Goal: Information Seeking & Learning: Compare options

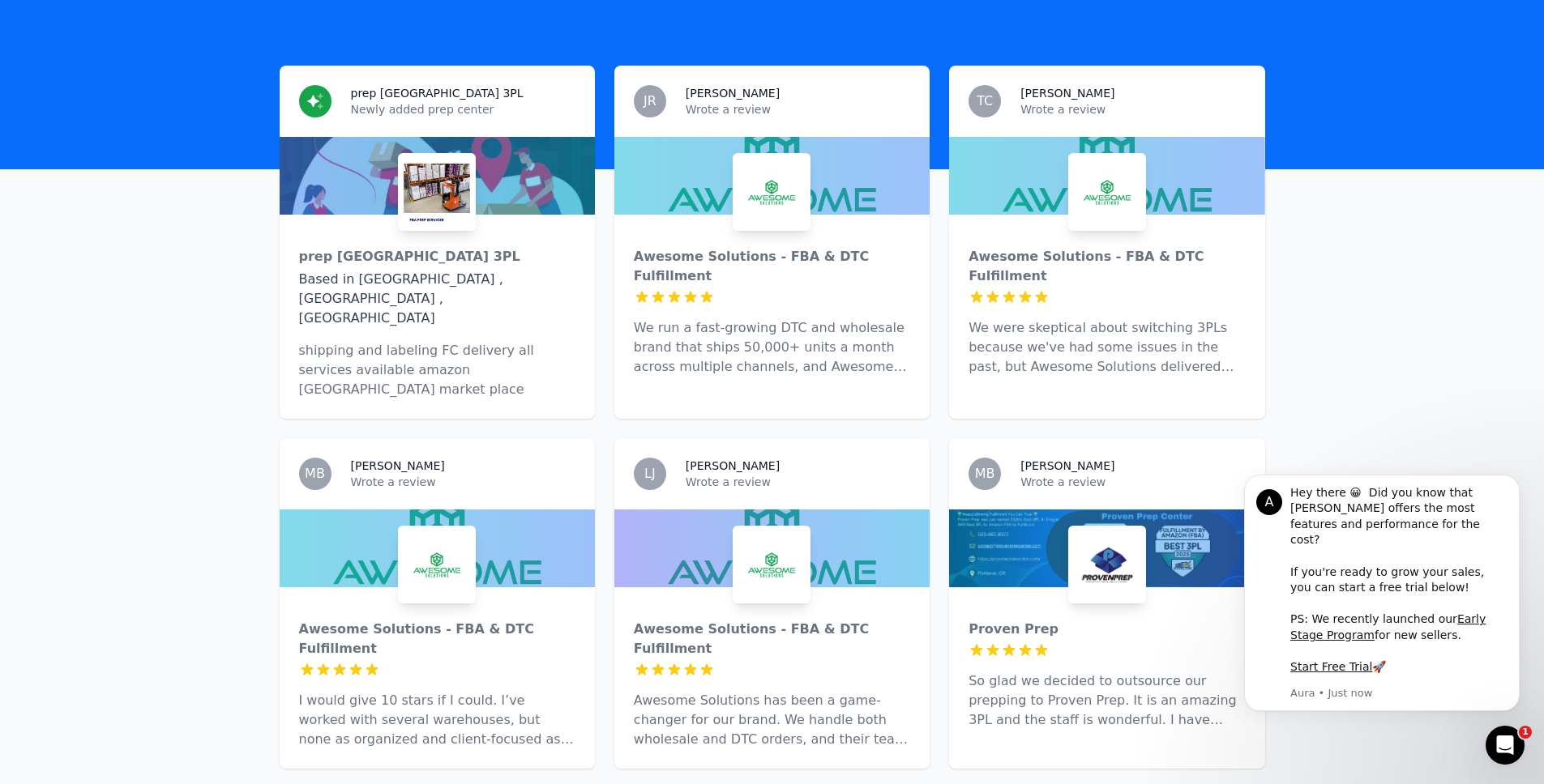
scroll to position [543, 0]
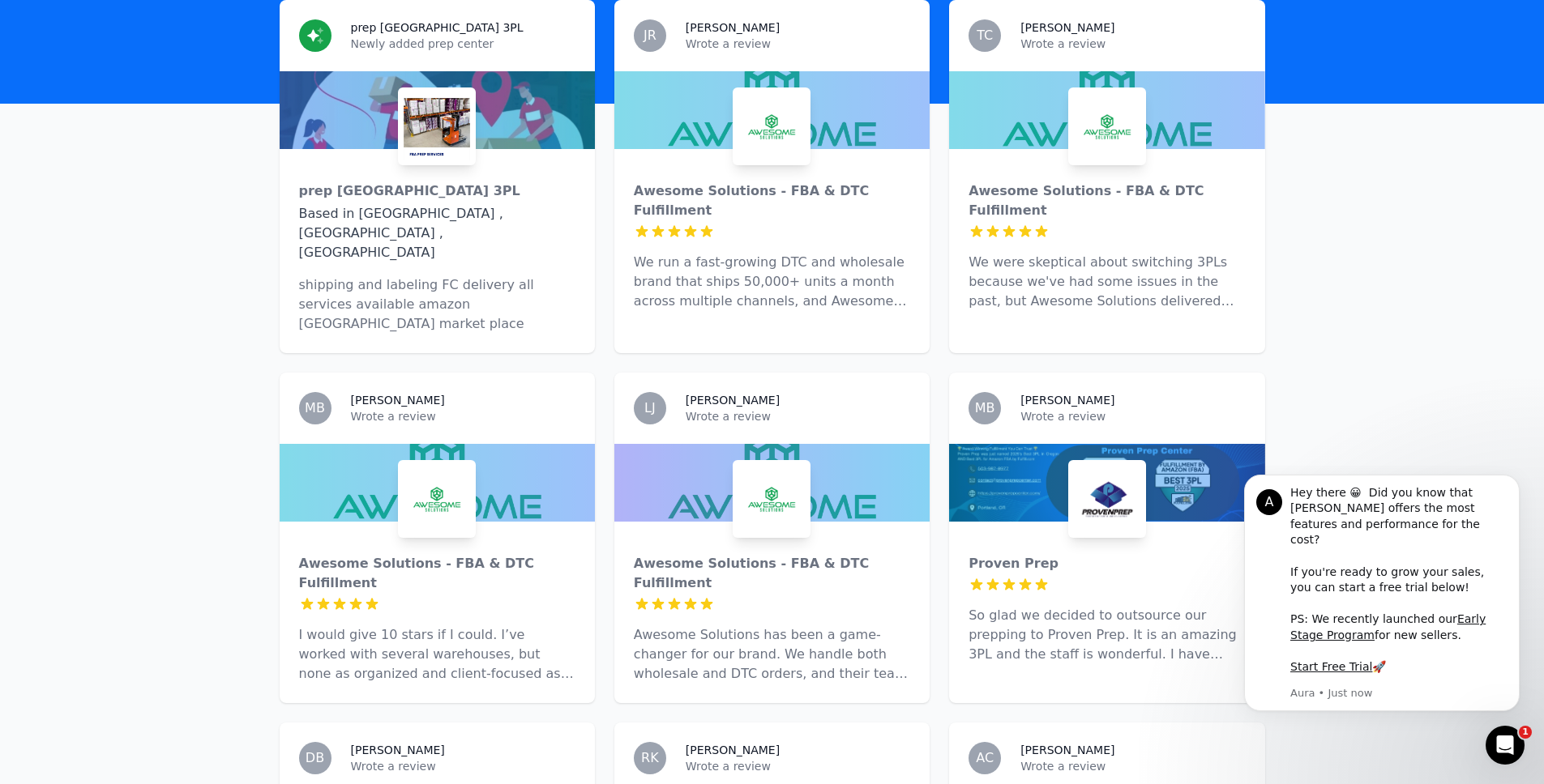
click at [682, 625] on p "Awesome Solutions has been a game-changer for our brand. We handle both wholesa…" at bounding box center [772, 654] width 276 height 58
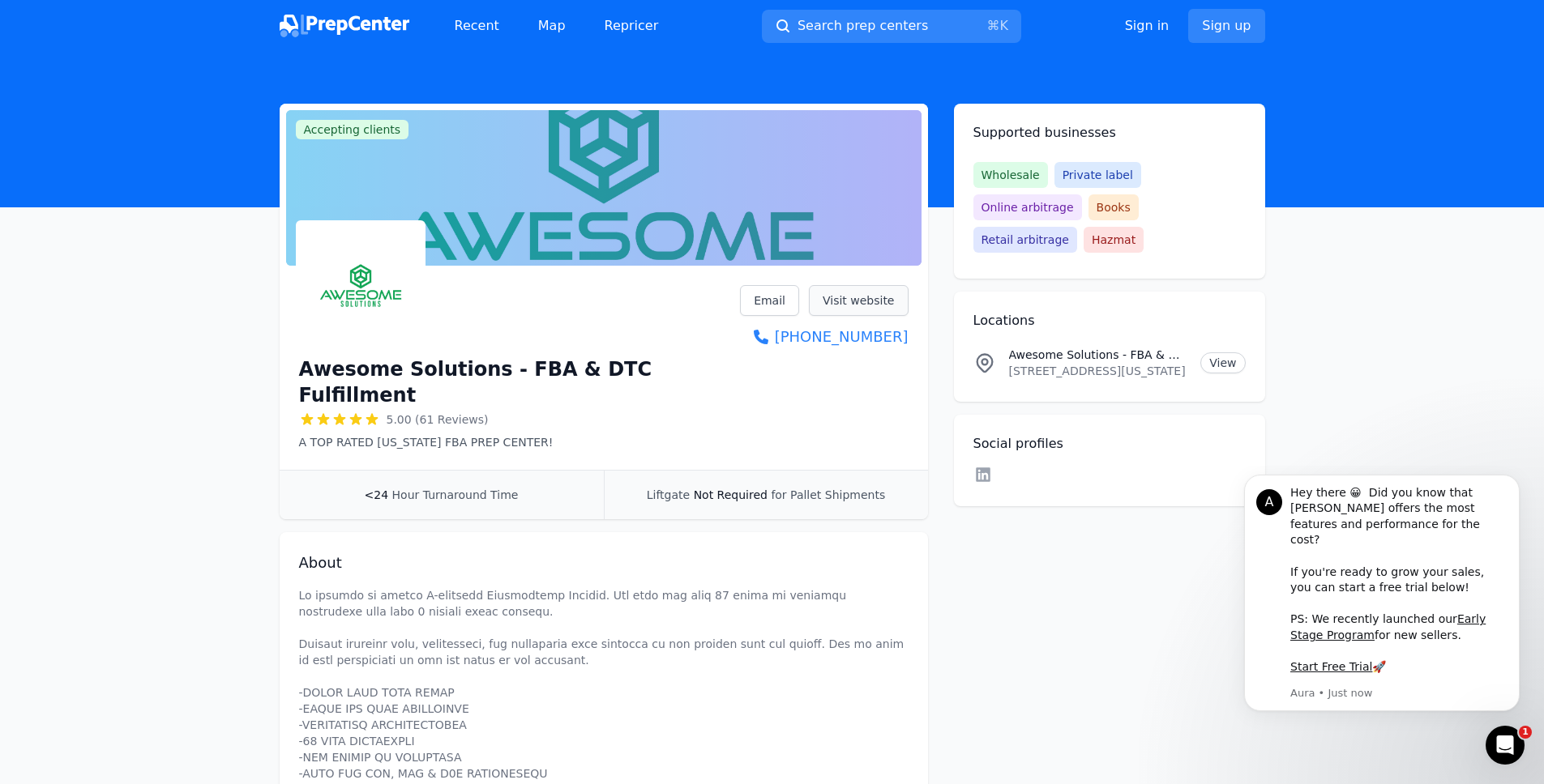
click at [858, 296] on link "Visit website" at bounding box center [859, 301] width 100 height 31
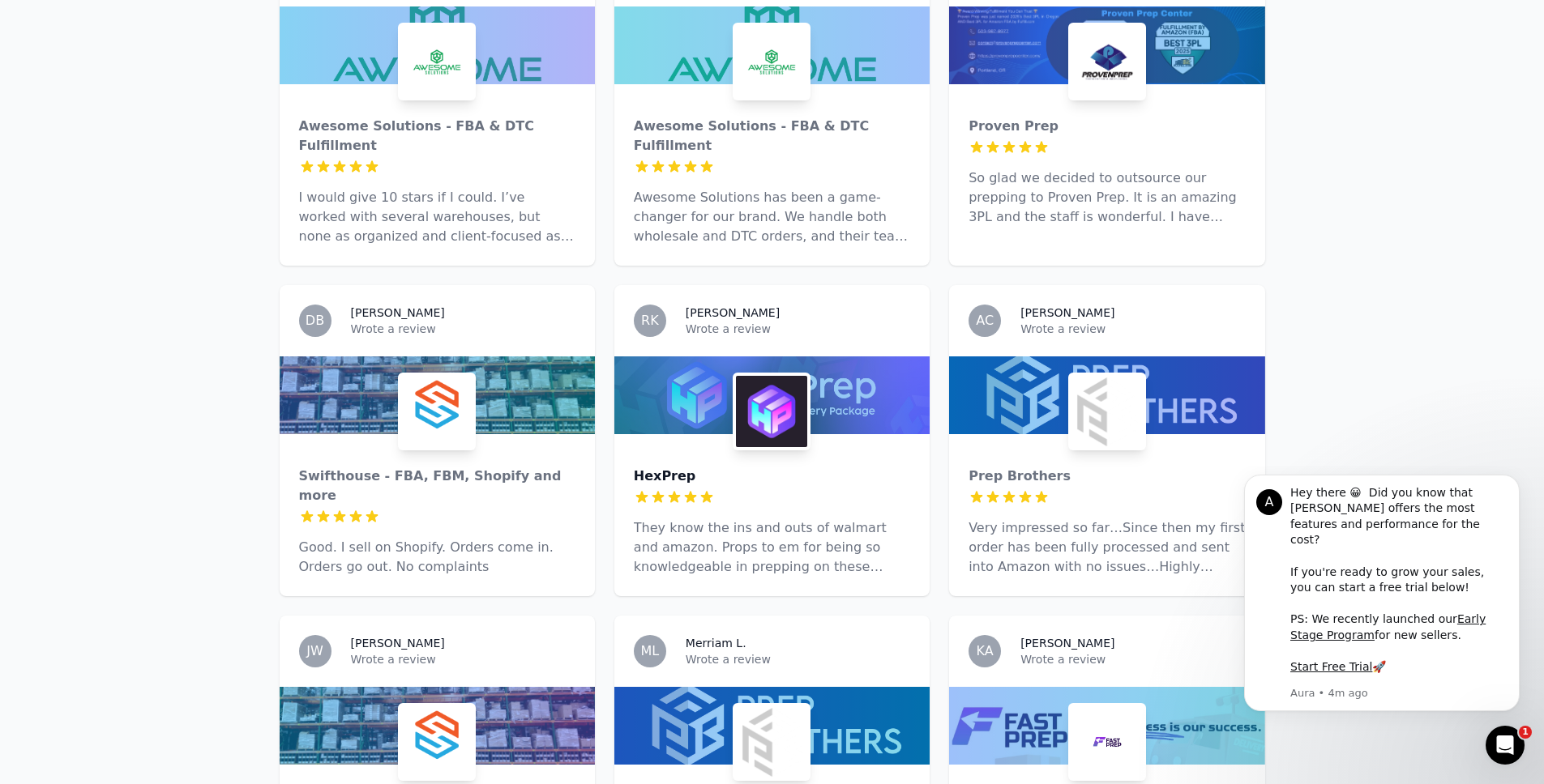
click at [667, 467] on div "HexPrep" at bounding box center [772, 476] width 276 height 20
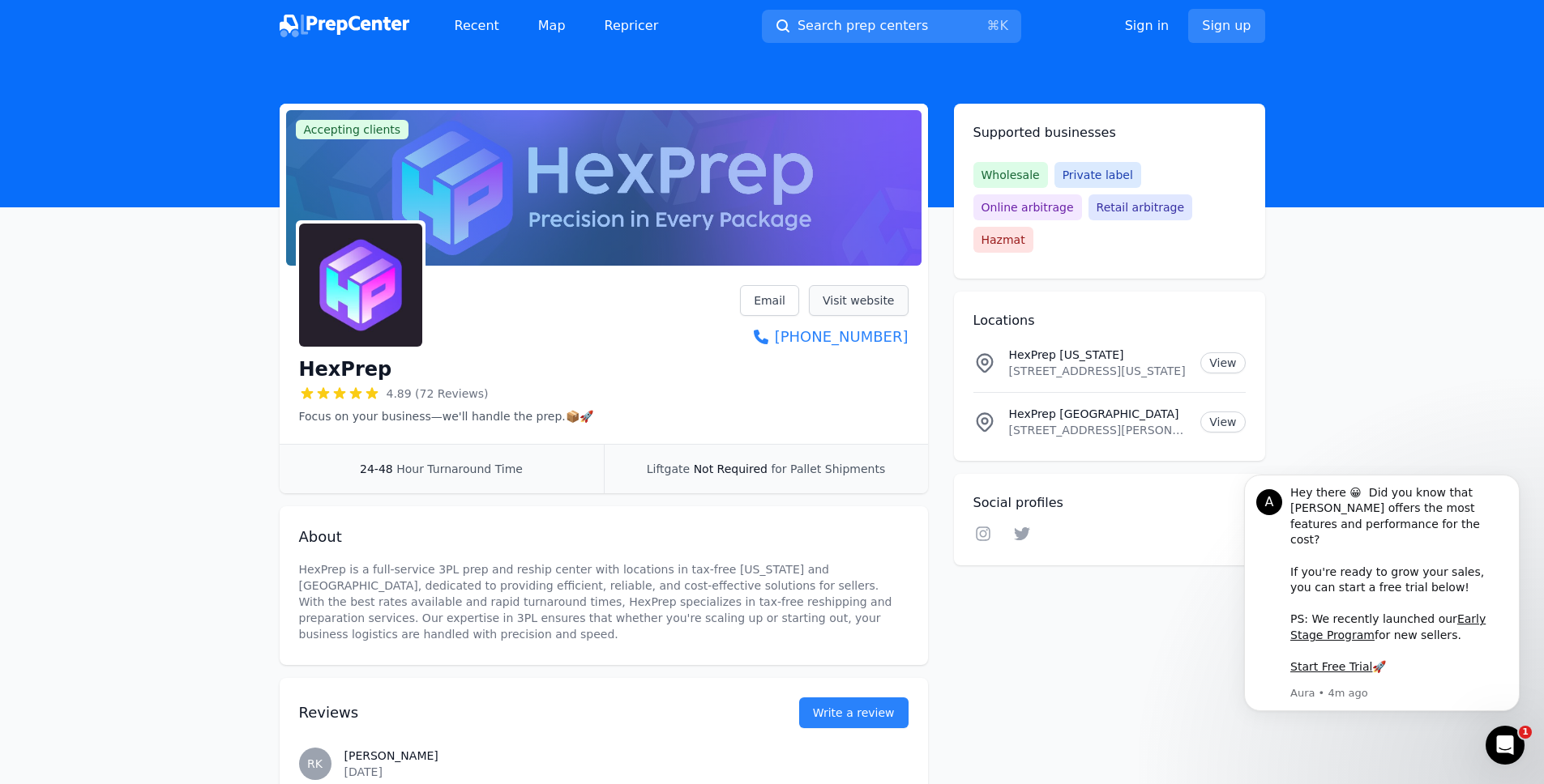
click at [855, 292] on link "Visit website" at bounding box center [859, 301] width 100 height 31
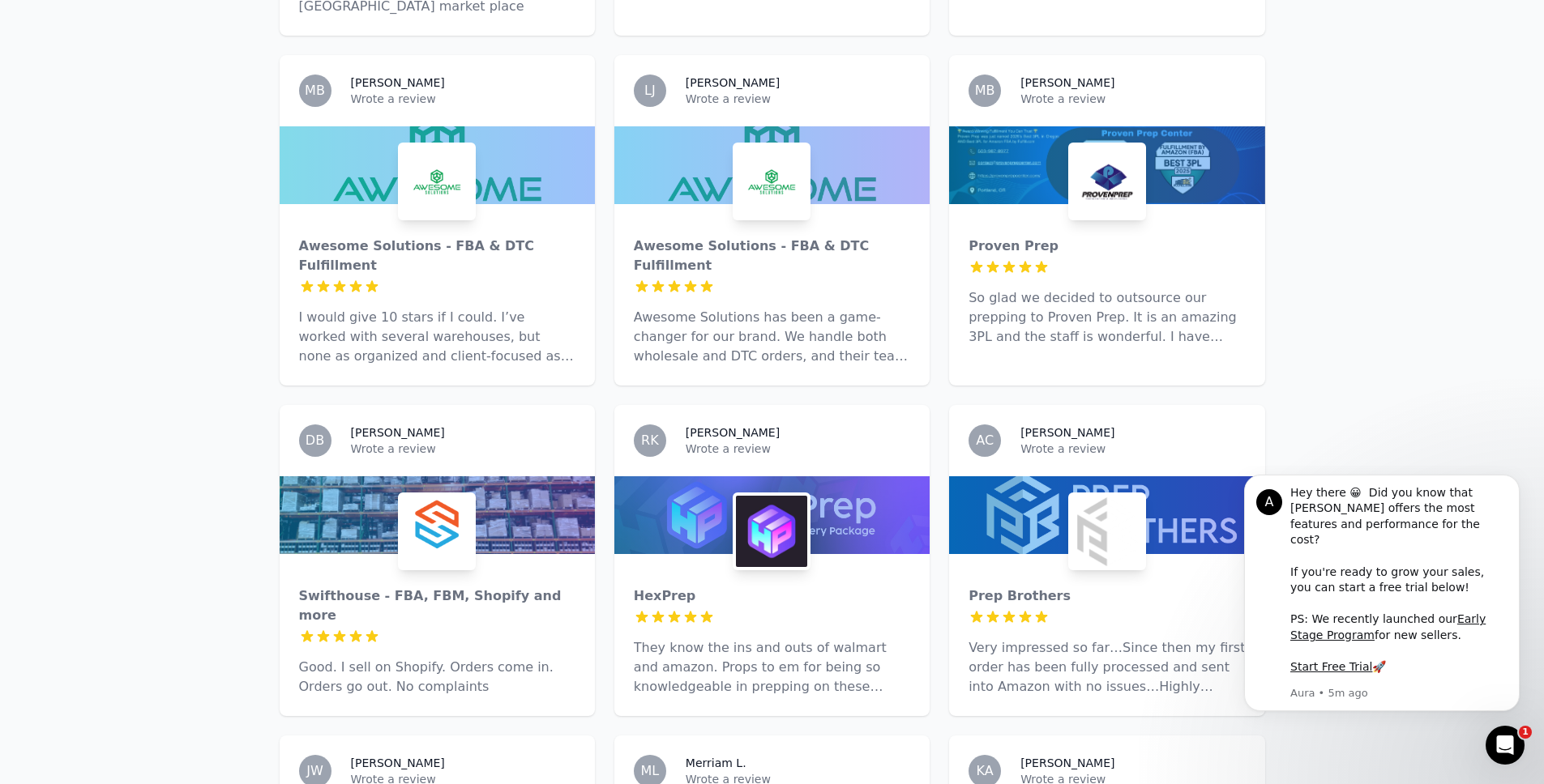
scroll to position [865, 0]
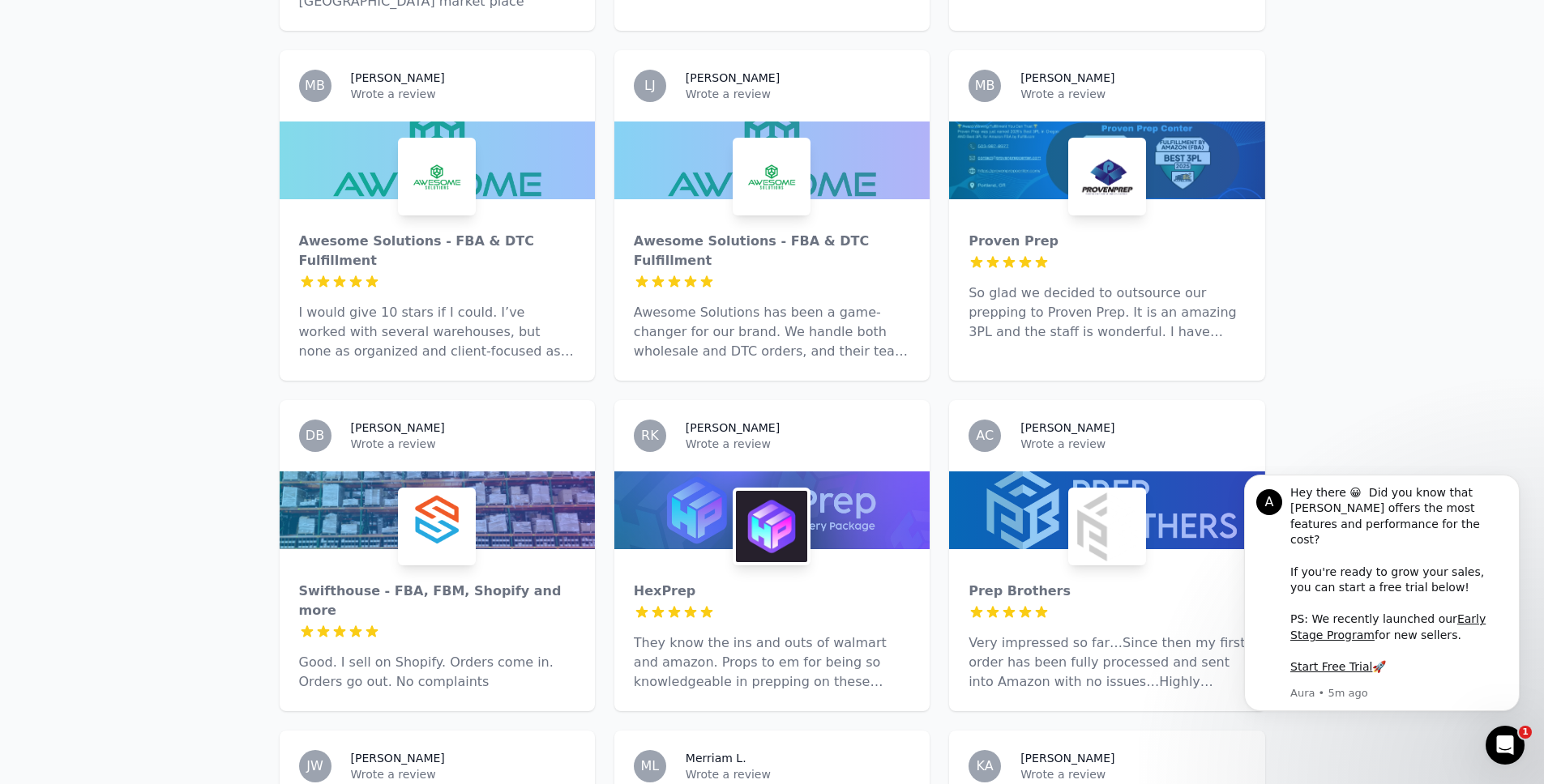
click at [1093, 492] on img at bounding box center [1107, 527] width 71 height 71
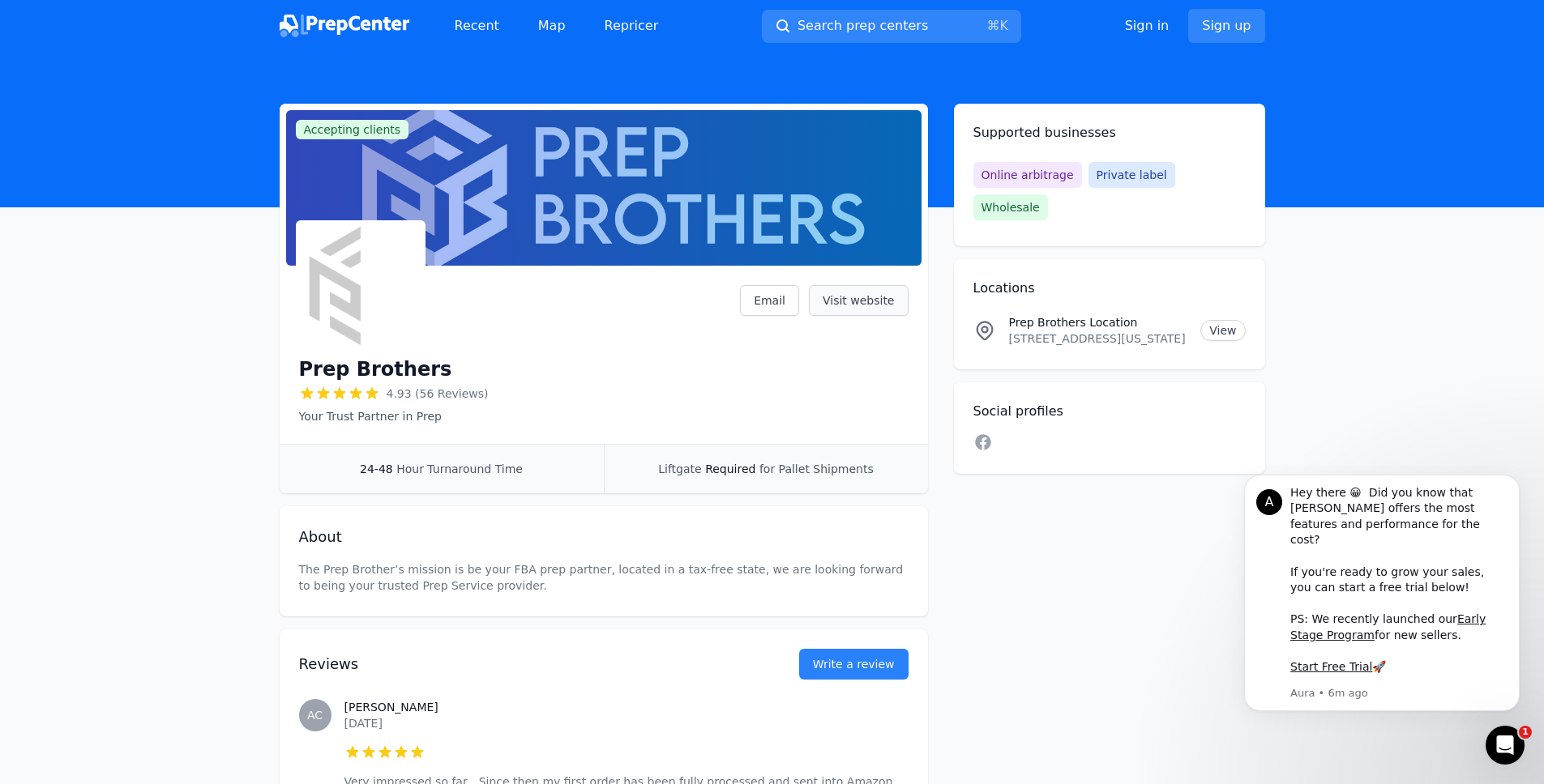
click at [853, 312] on link "Visit website" at bounding box center [859, 301] width 100 height 31
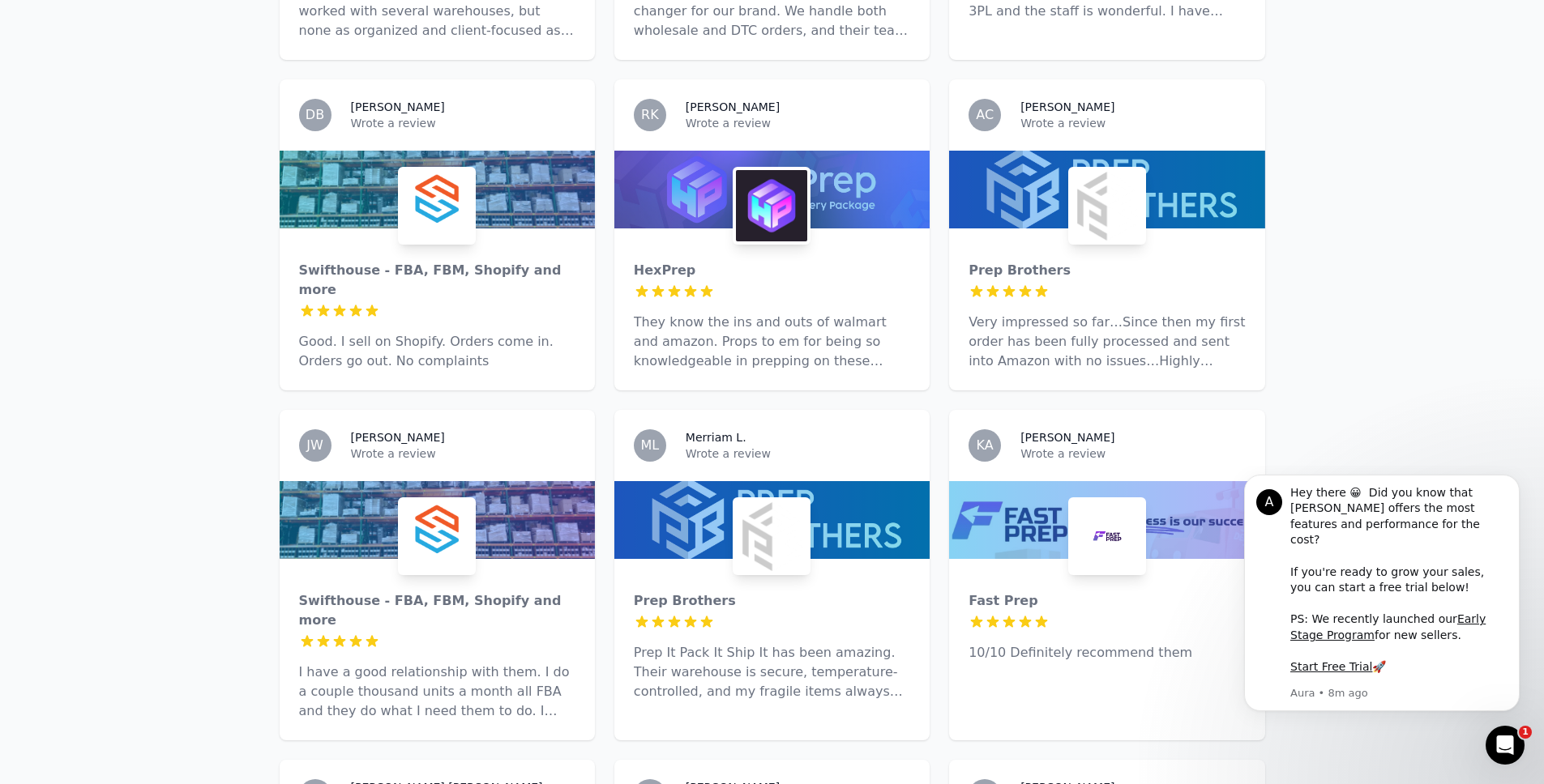
scroll to position [1187, 0]
click at [434, 500] on img at bounding box center [437, 535] width 71 height 71
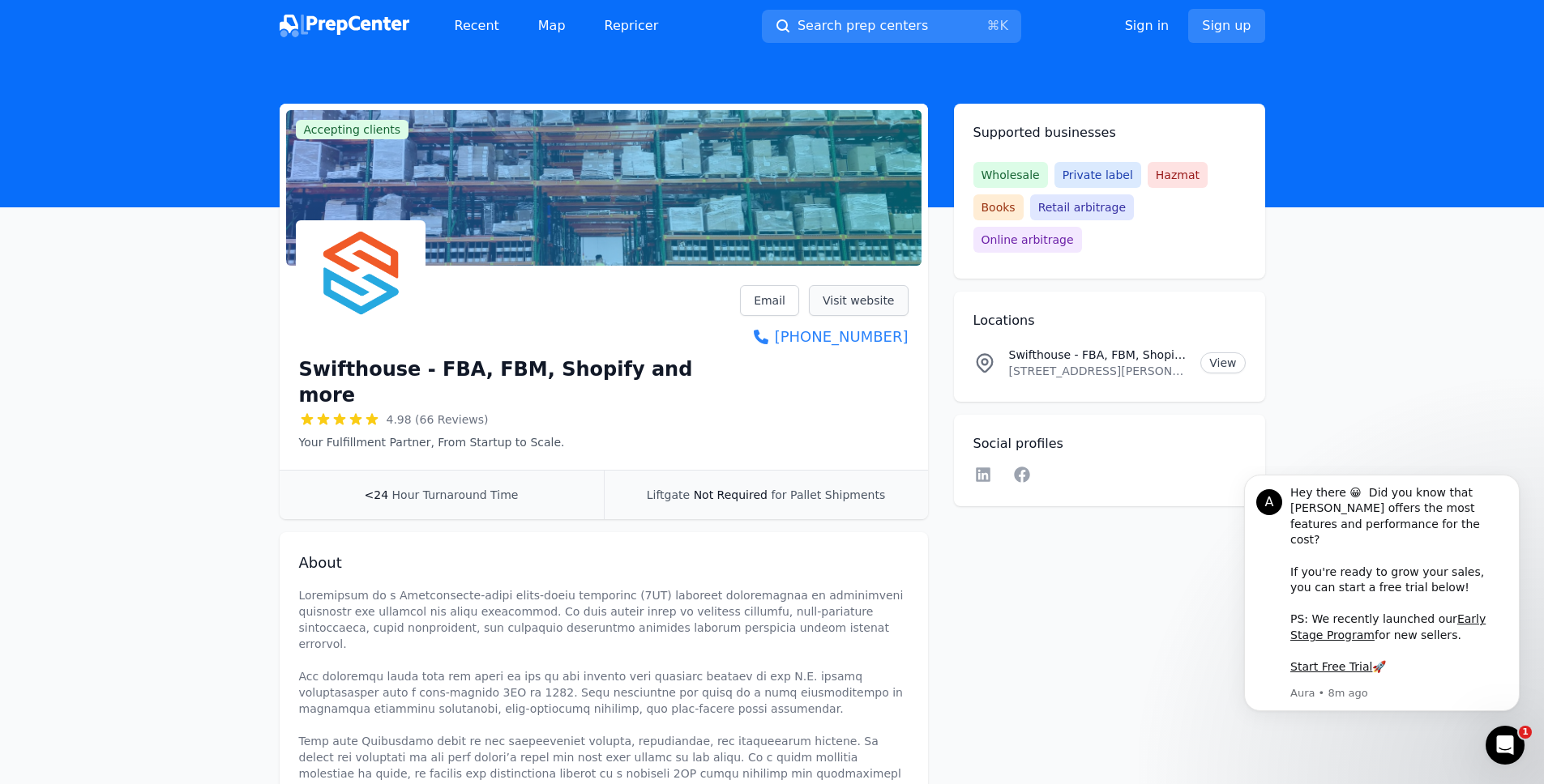
click at [863, 295] on link "Visit website" at bounding box center [859, 301] width 100 height 31
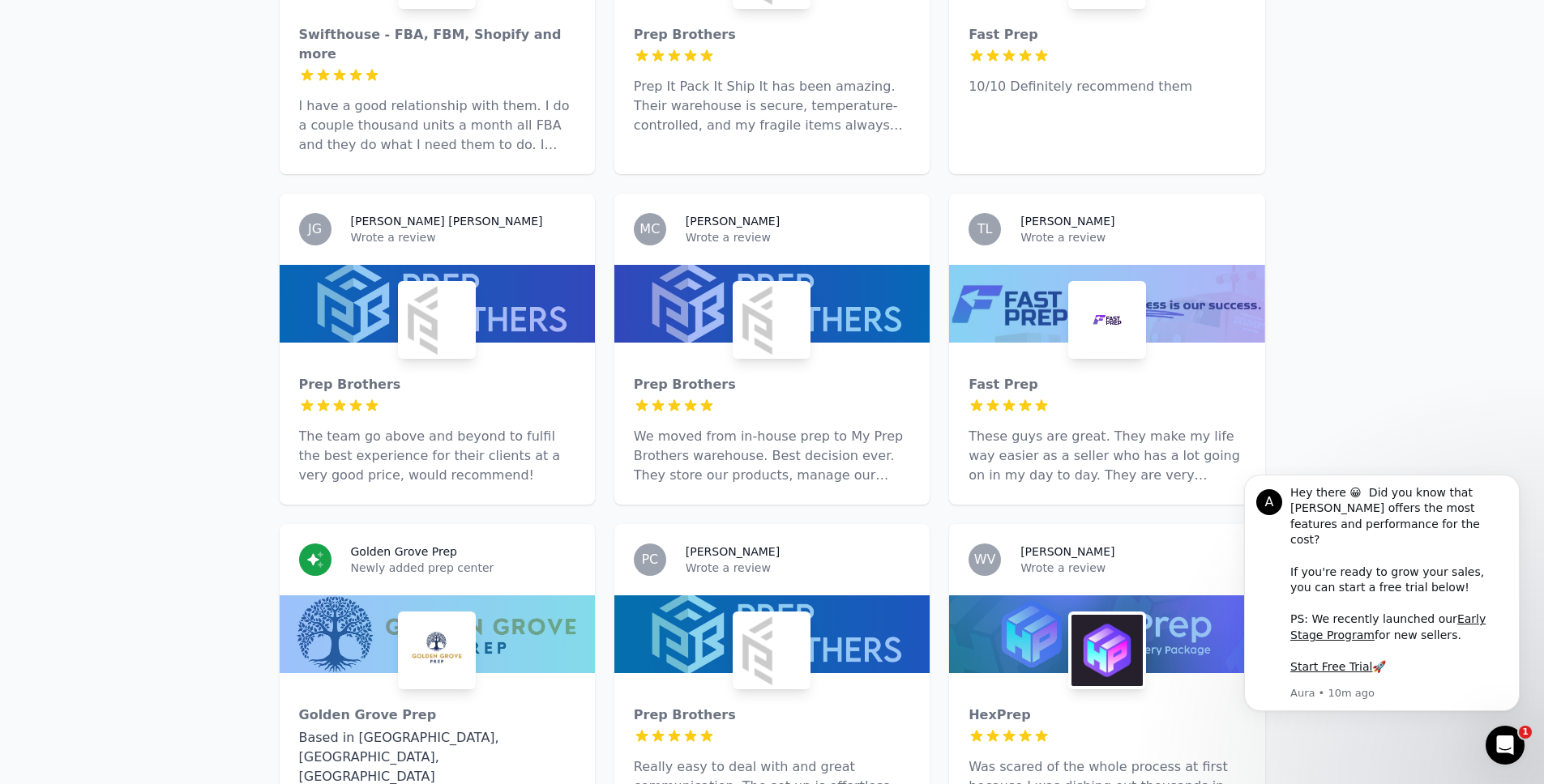
scroll to position [1758, 0]
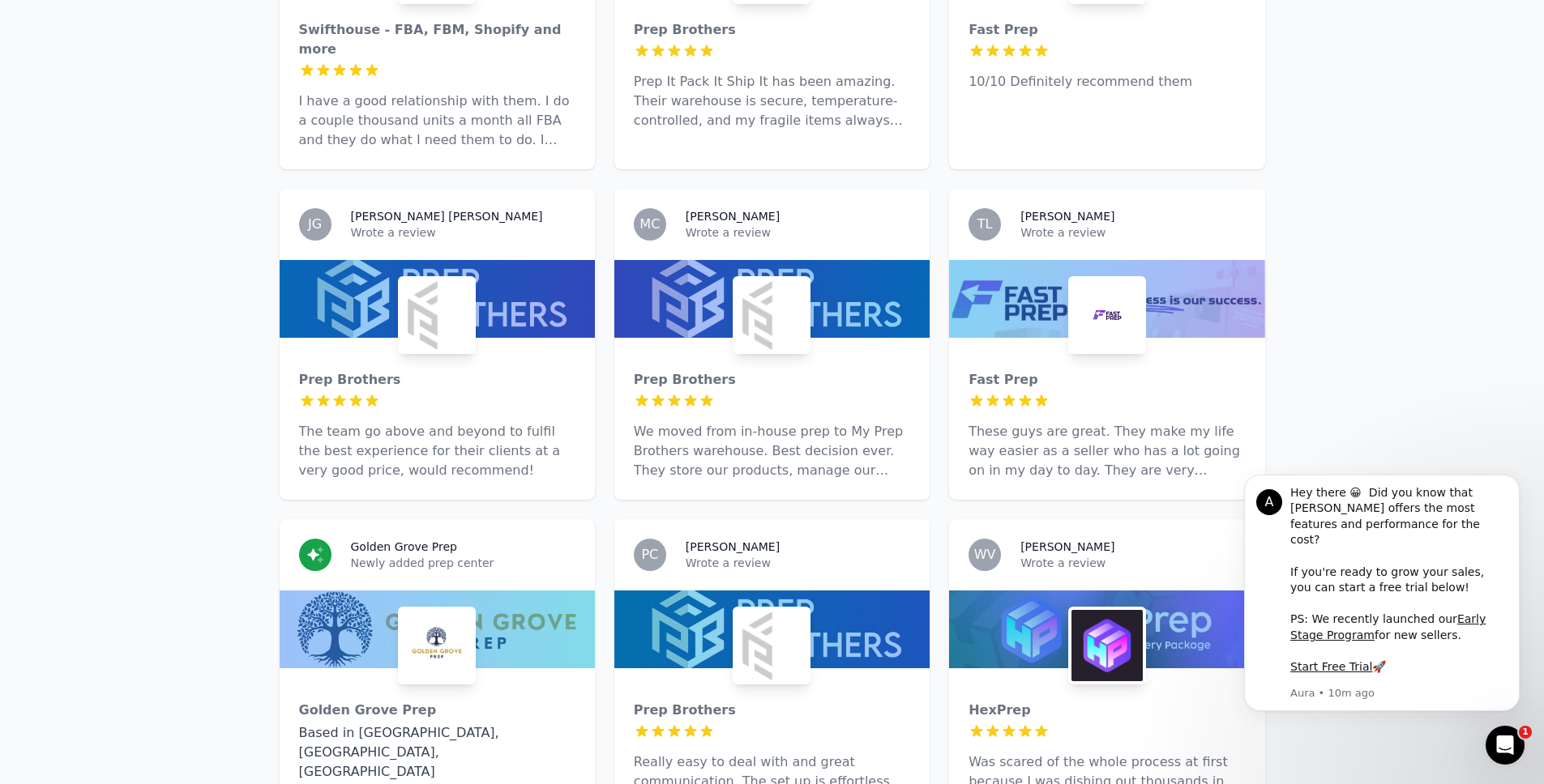
click at [1101, 280] on img at bounding box center [1107, 315] width 71 height 71
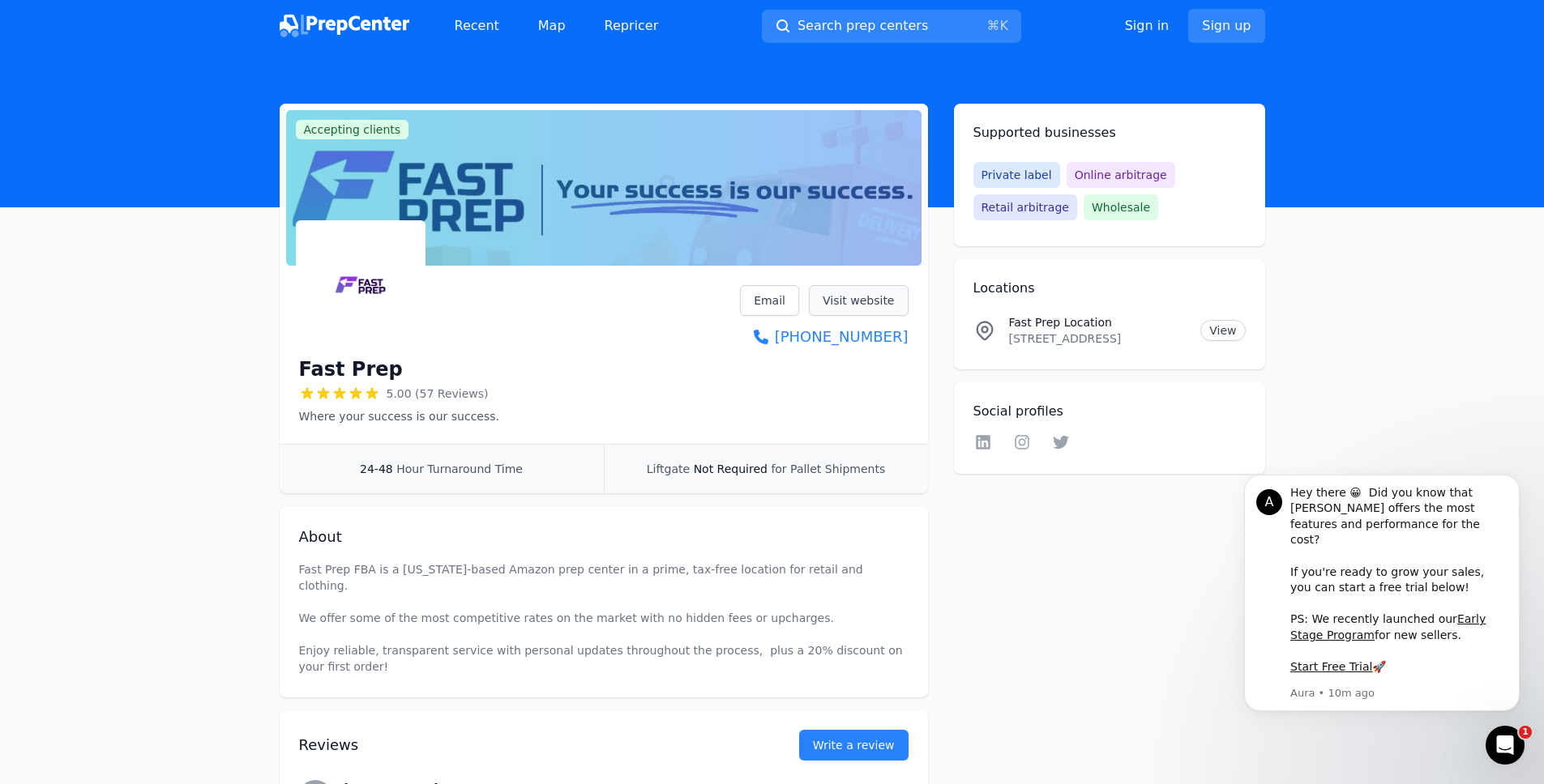
click at [874, 306] on link "Visit website" at bounding box center [859, 301] width 100 height 31
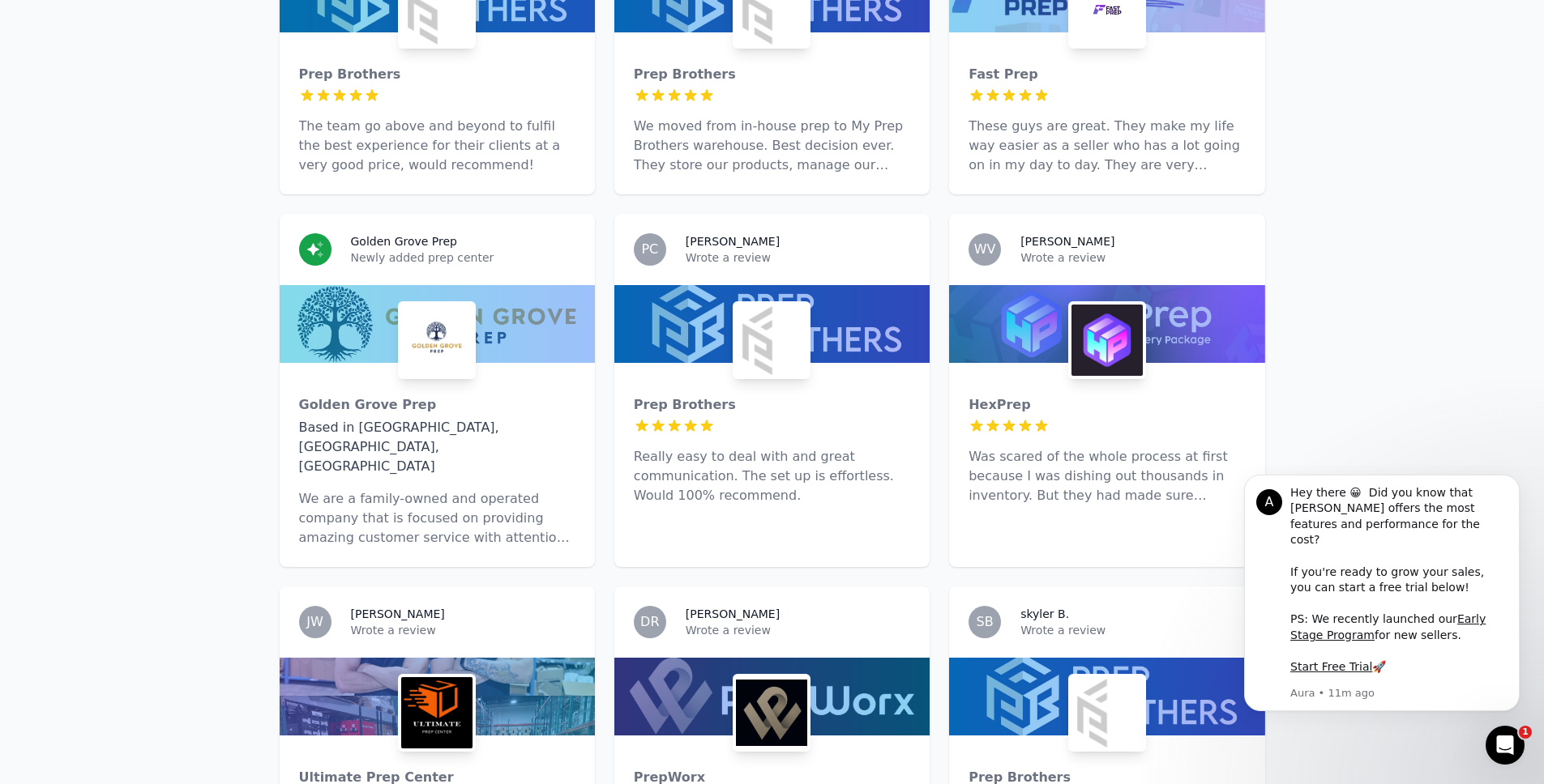
scroll to position [2169, 0]
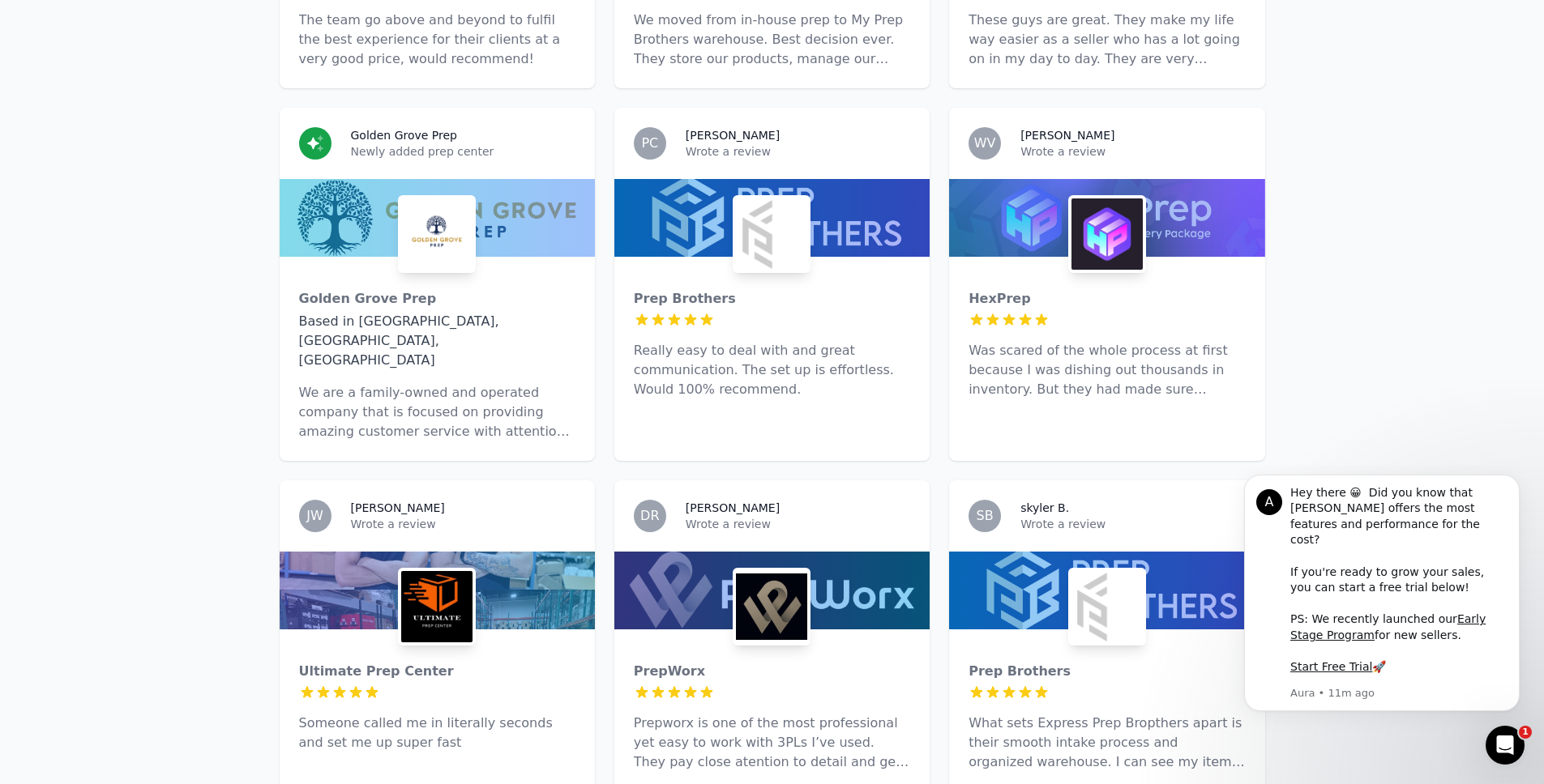
click at [769, 571] on img at bounding box center [771, 606] width 71 height 71
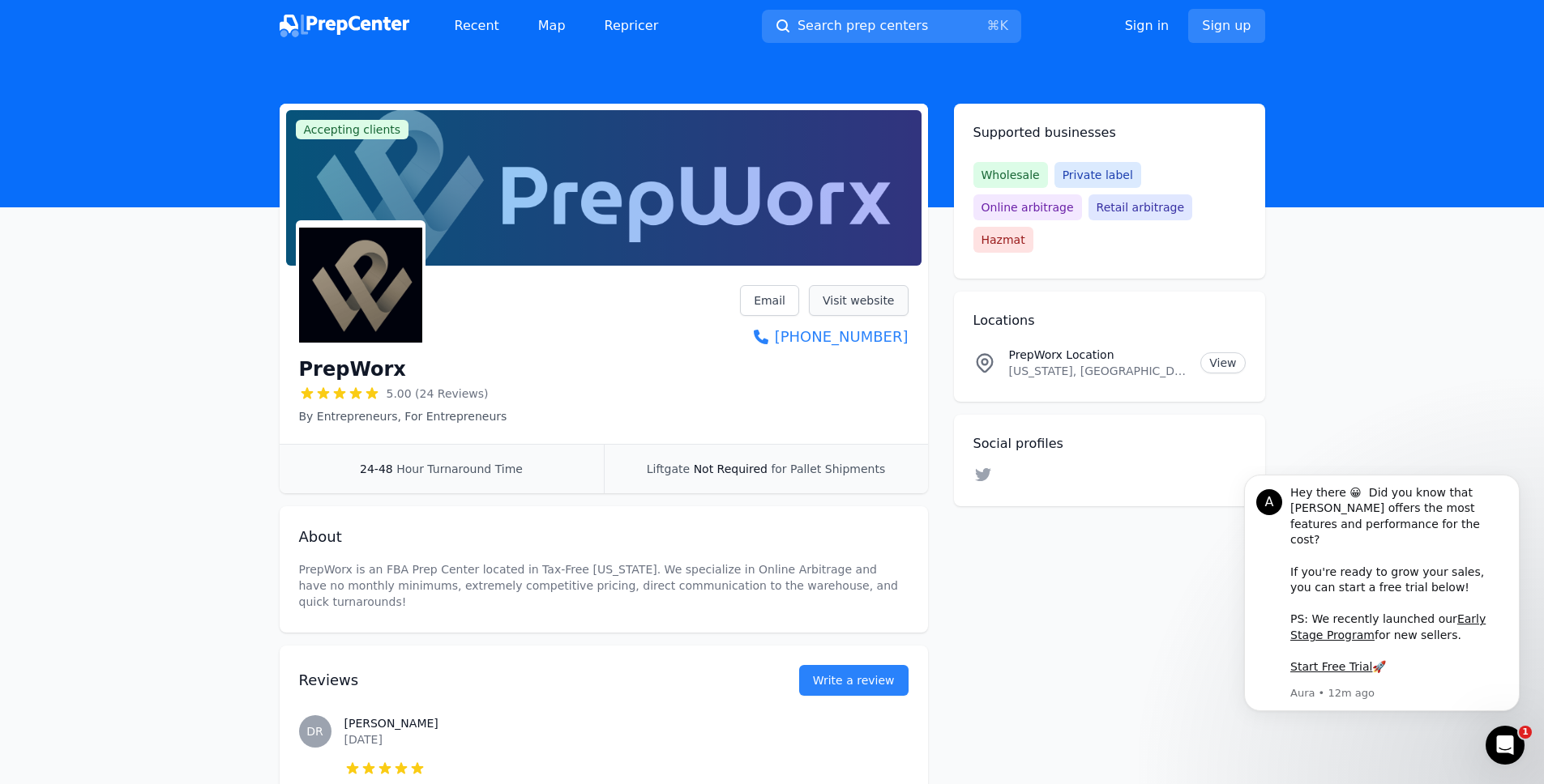
click at [853, 305] on link "Visit website" at bounding box center [859, 301] width 100 height 31
click at [803, 492] on div "Liftgate Not Required for Pallet Shipments" at bounding box center [766, 469] width 324 height 49
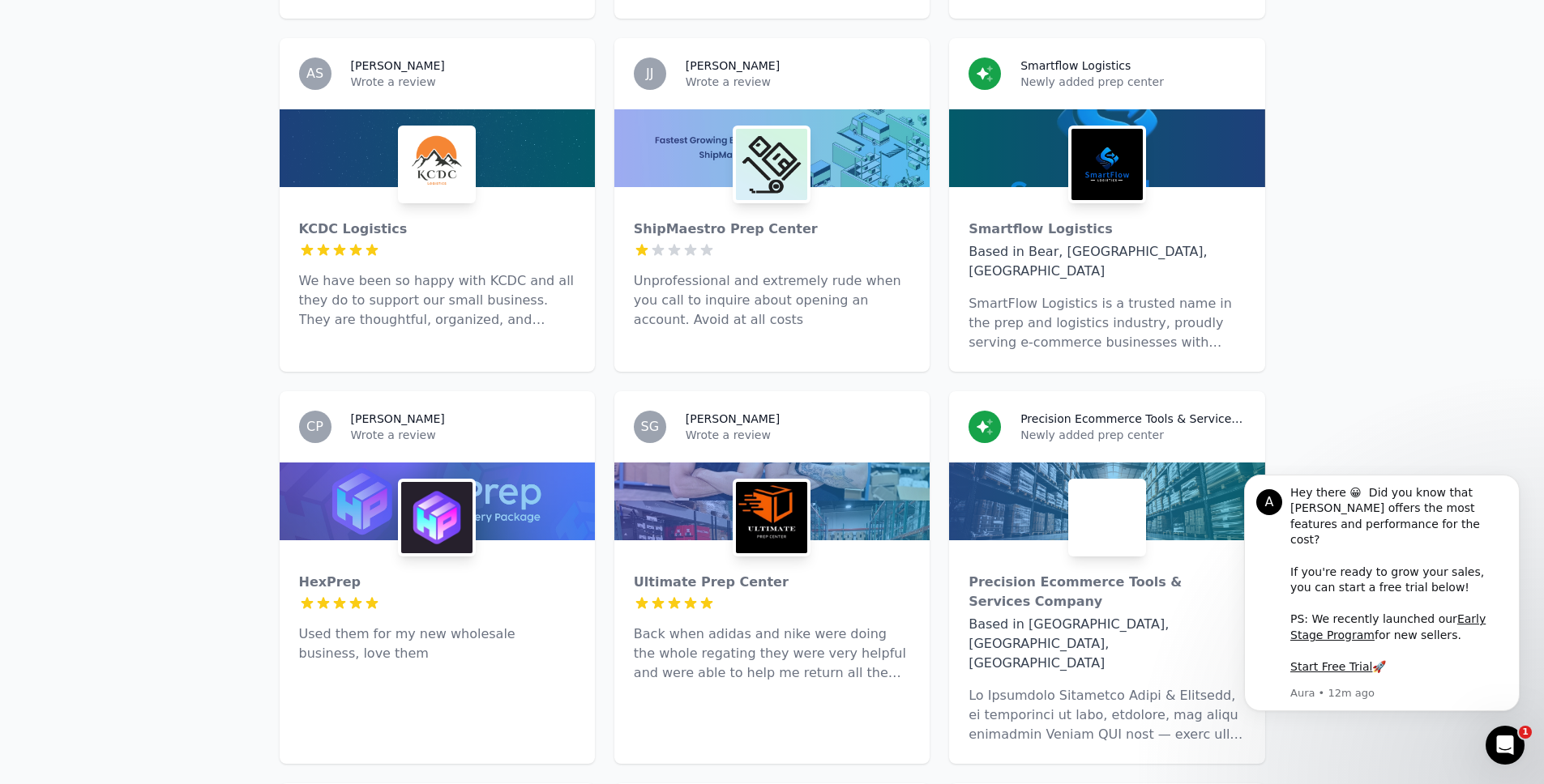
scroll to position [4310, 0]
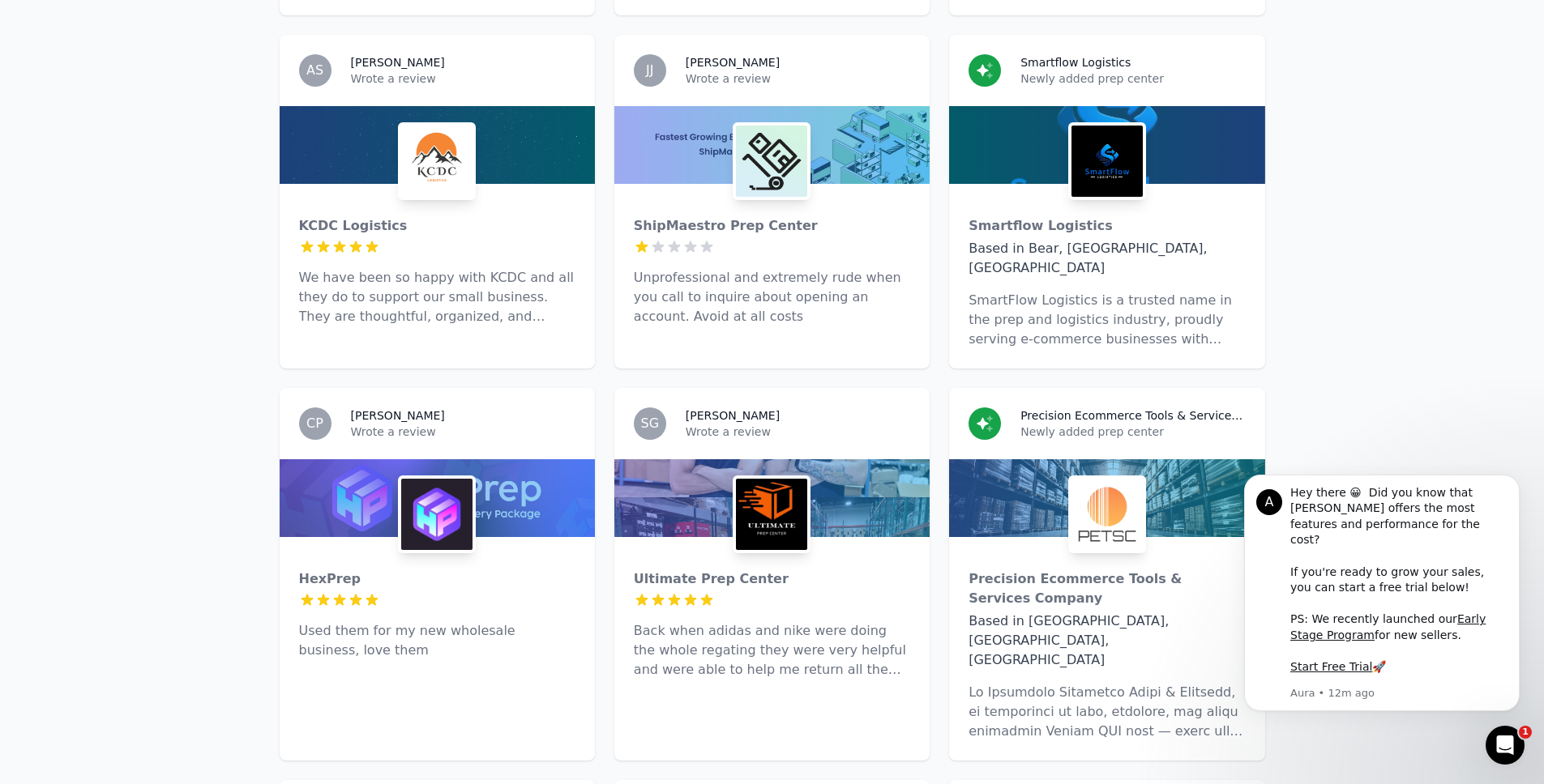
click at [770, 479] on img at bounding box center [771, 514] width 71 height 71
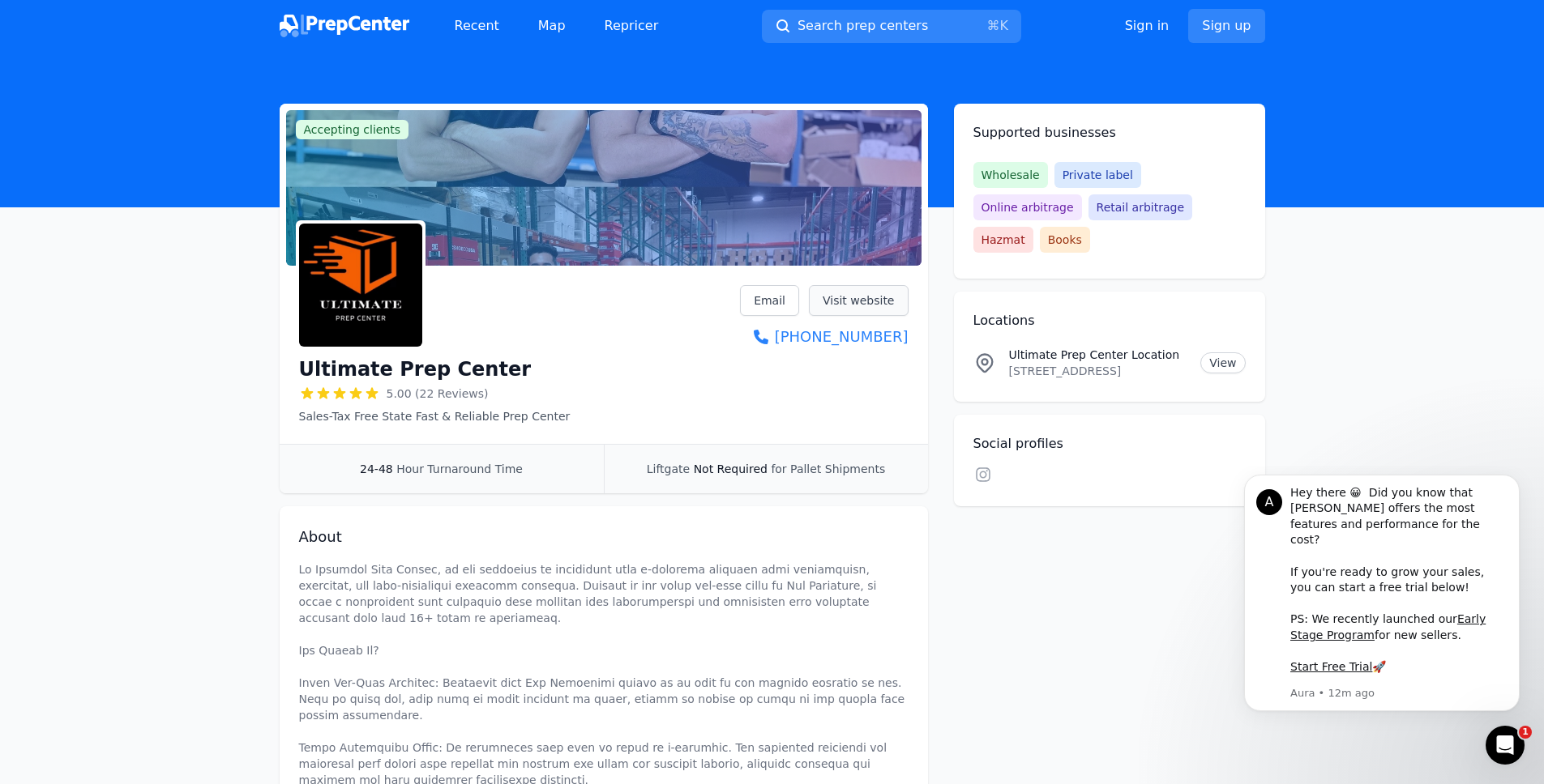
click at [898, 303] on link "Visit website" at bounding box center [859, 301] width 100 height 31
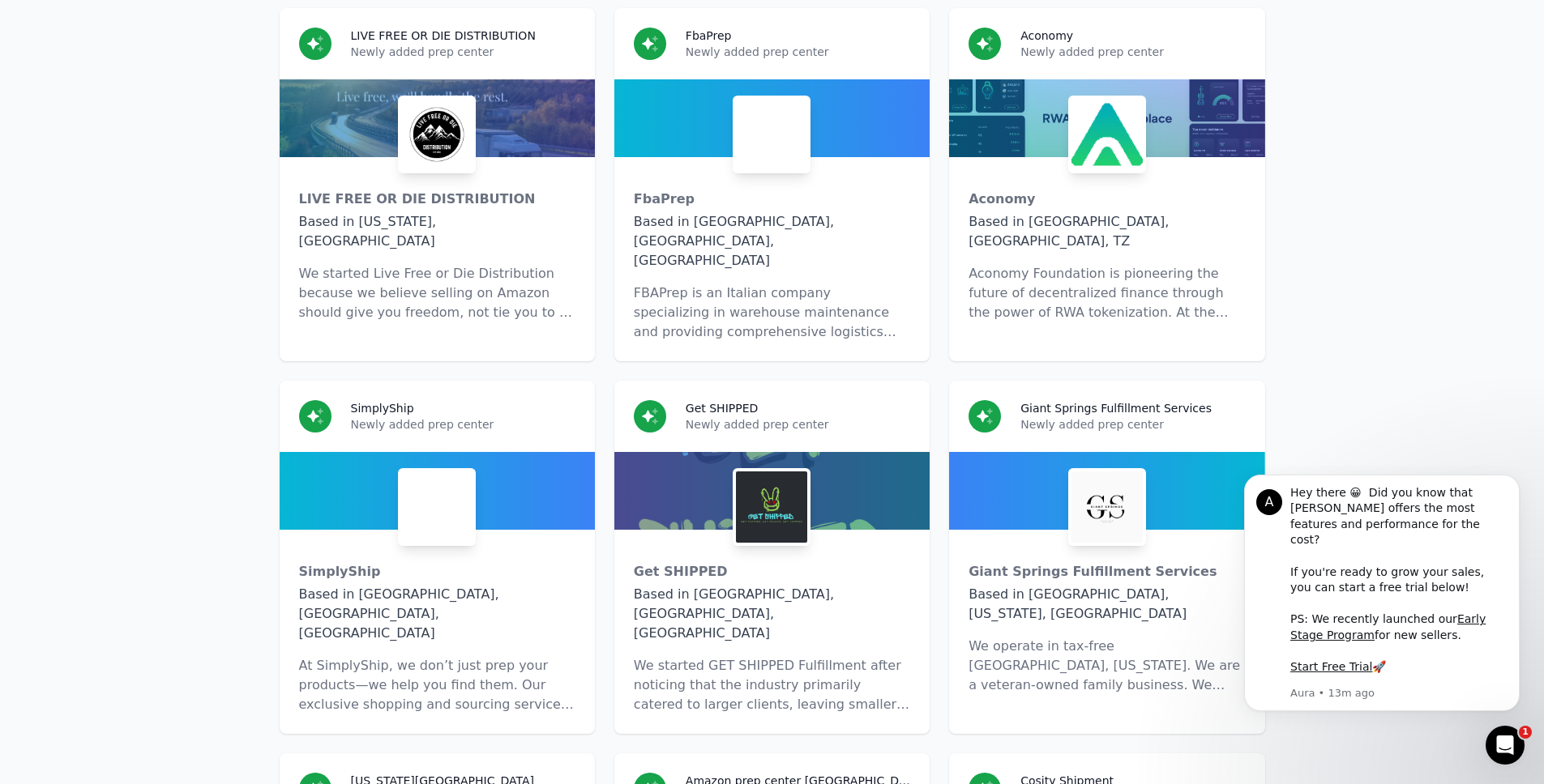
scroll to position [10207, 0]
